Goal: Navigation & Orientation: Find specific page/section

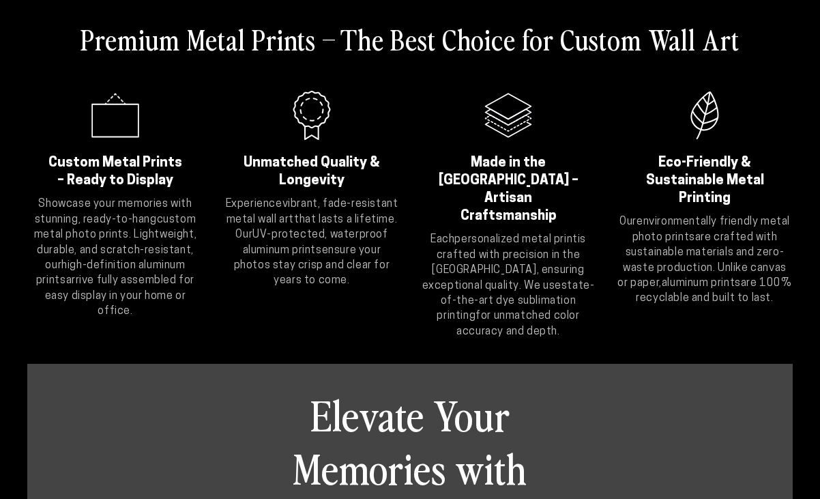
scroll to position [728, 0]
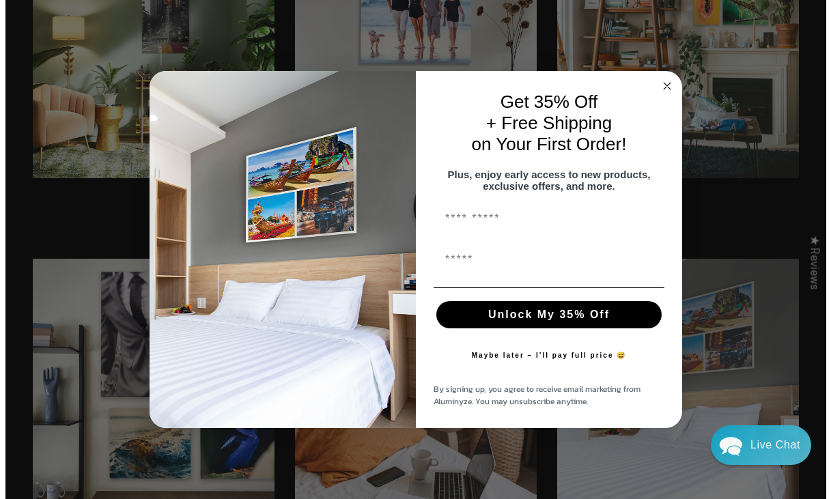
scroll to position [2575, 0]
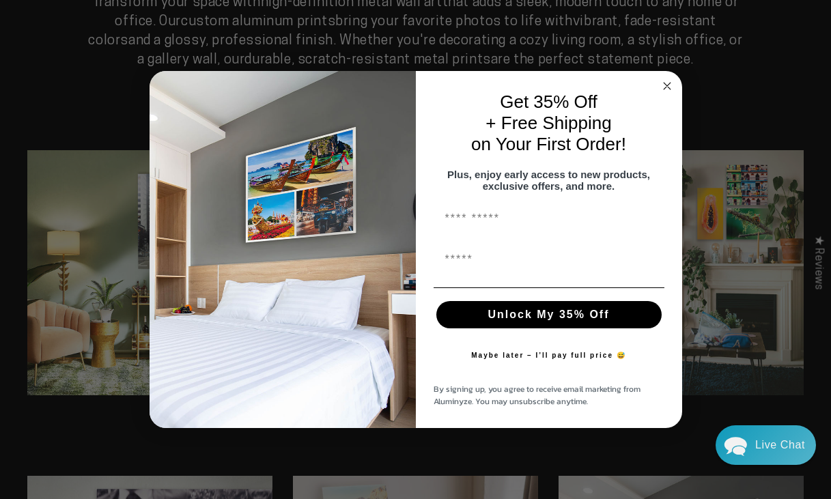
drag, startPoint x: 827, startPoint y: 34, endPoint x: 842, endPoint y: 223, distance: 189.0
click at [663, 78] on icon "Close dialog" at bounding box center [667, 86] width 16 height 16
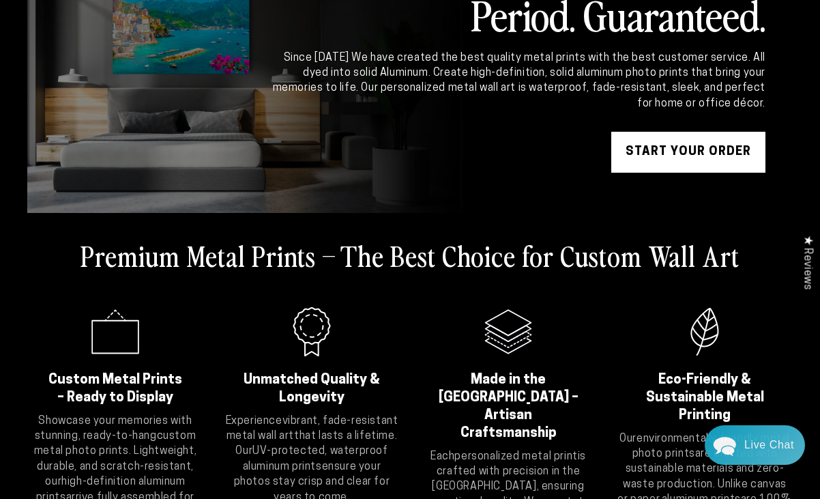
scroll to position [0, 0]
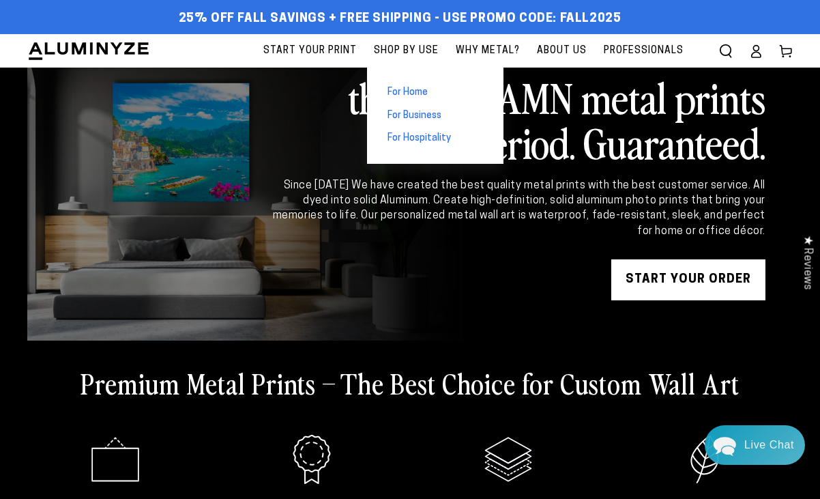
click at [409, 91] on span "For Home" at bounding box center [408, 93] width 40 height 14
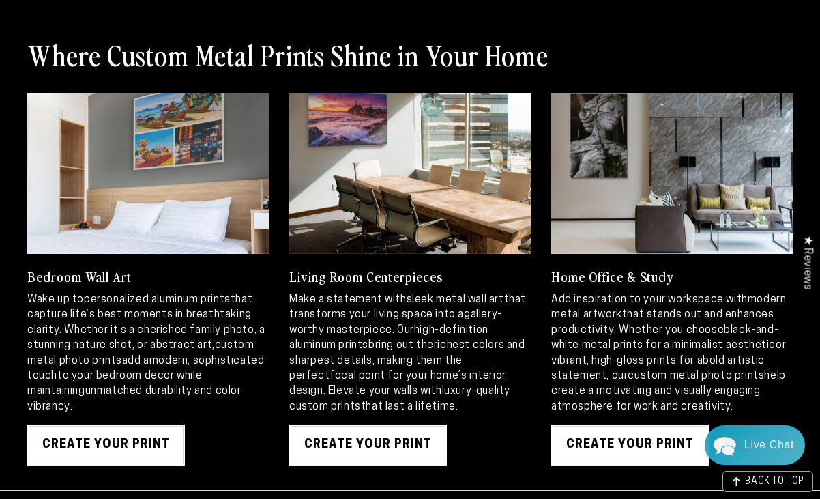
scroll to position [1242, 0]
